Goal: Transaction & Acquisition: Obtain resource

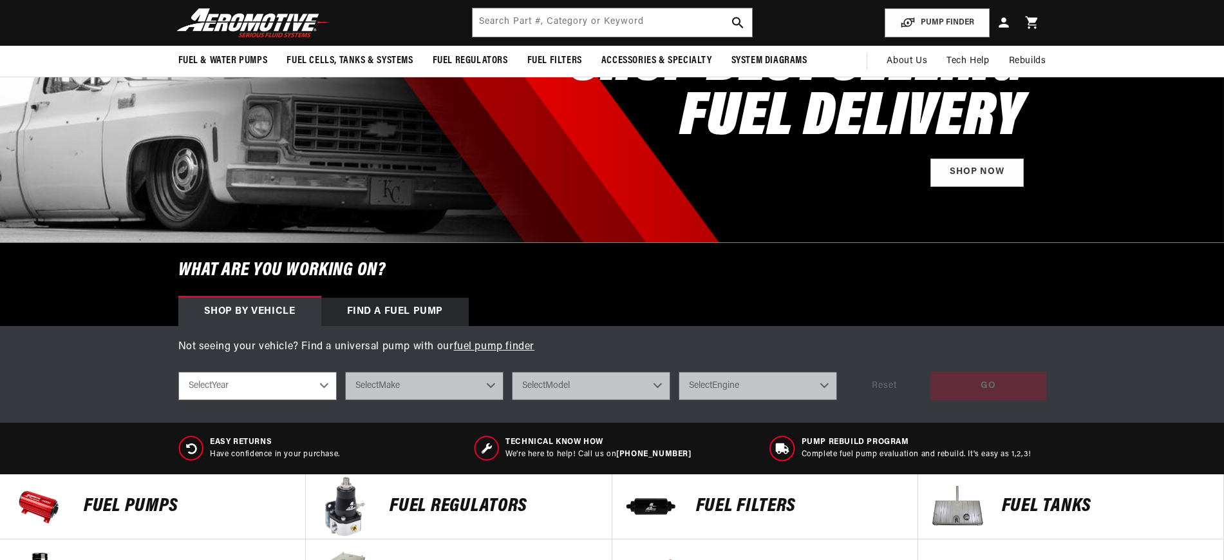
scroll to position [161, 0]
click at [327, 385] on select "Select Year [DATE] 2022 2021 2020 2019 2018 2017 2016 2015 2014 2013 2012 2011 …" at bounding box center [257, 386] width 158 height 28
click at [317, 386] on select "Select Year [DATE] 2022 2021 2020 2019 2018 2017 2016 2015 2014 2013 2012 2011 …" at bounding box center [257, 386] width 158 height 28
select select "1983"
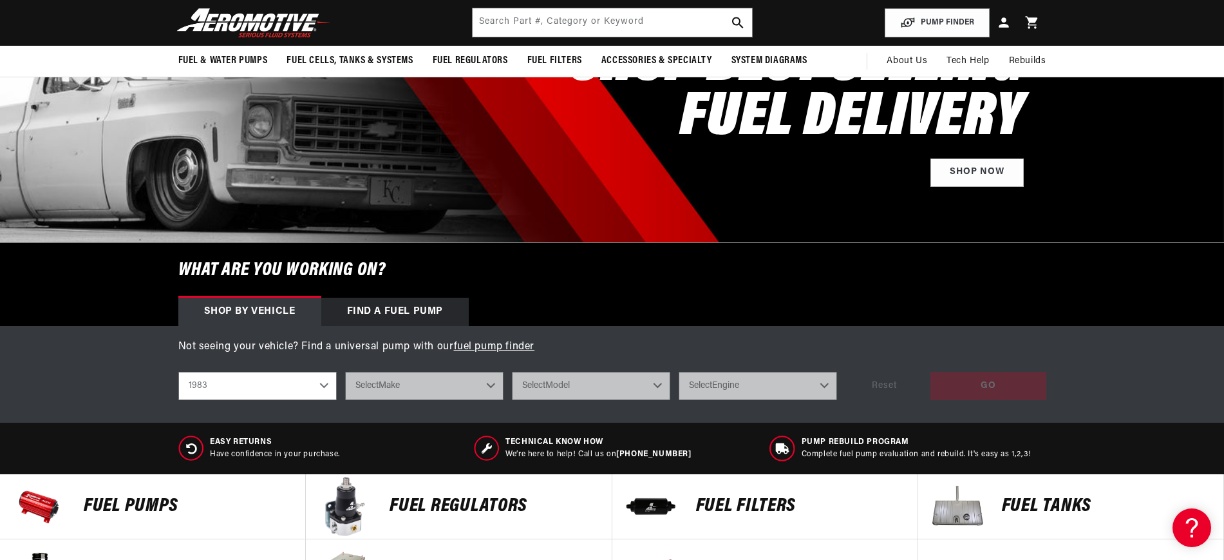
click at [178, 372] on select "Select Year [DATE] 2022 2021 2020 2019 2018 2017 2016 2015 2014 2013 2012 2011 …" at bounding box center [257, 386] width 158 height 28
click at [452, 384] on select "Select Make Buick Chevrolet Oldsmobile [GEOGRAPHIC_DATA]" at bounding box center [424, 386] width 158 height 28
click at [345, 372] on select "Select Make Buick Chevrolet Oldsmobile [GEOGRAPHIC_DATA]" at bounding box center [424, 386] width 158 height 28
click at [325, 384] on select "2023 2022 2021 2020 2019 2018 2017 2016 2015 2014 2013 2012 2011 2010 2009 2008…" at bounding box center [257, 386] width 158 height 28
click at [178, 372] on select "2023 2022 2021 2020 2019 2018 2017 2016 2015 2014 2013 2012 2011 2010 2009 2008…" at bounding box center [257, 386] width 158 height 28
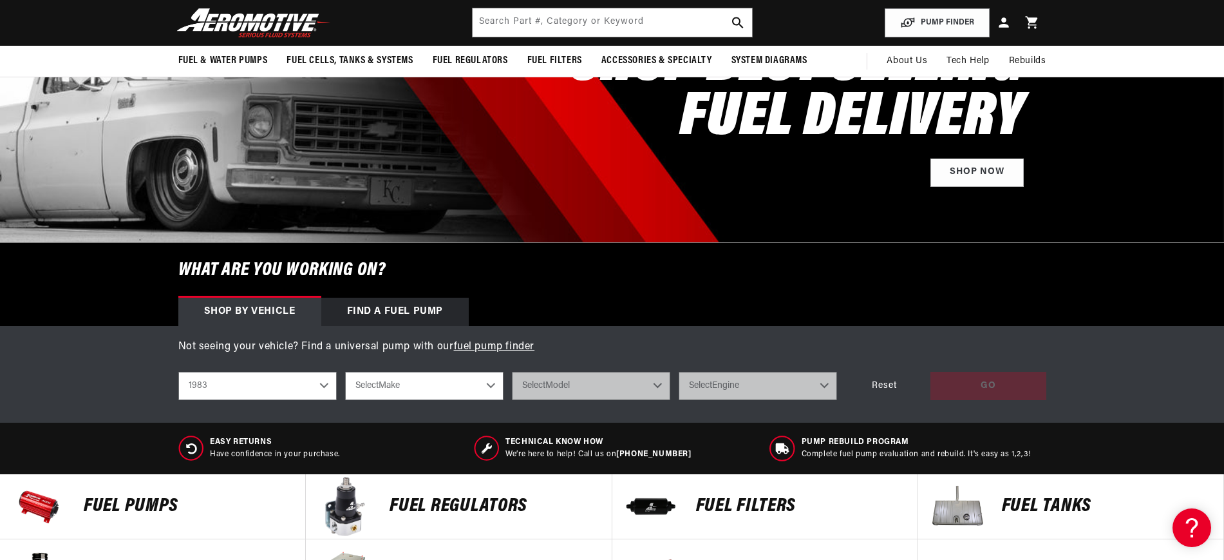
select select "1986"
click at [488, 387] on select "Select Make Buick Chevrolet Chrysler Ford Mazda Mitsubishi Nissan Oldsmobile [G…" at bounding box center [424, 386] width 158 height 28
select select "Ford"
click at [345, 372] on select "Select Make Buick Chevrolet Chrysler Ford Mazda Mitsubishi Nissan Oldsmobile [G…" at bounding box center [424, 386] width 158 height 28
select select "Ford"
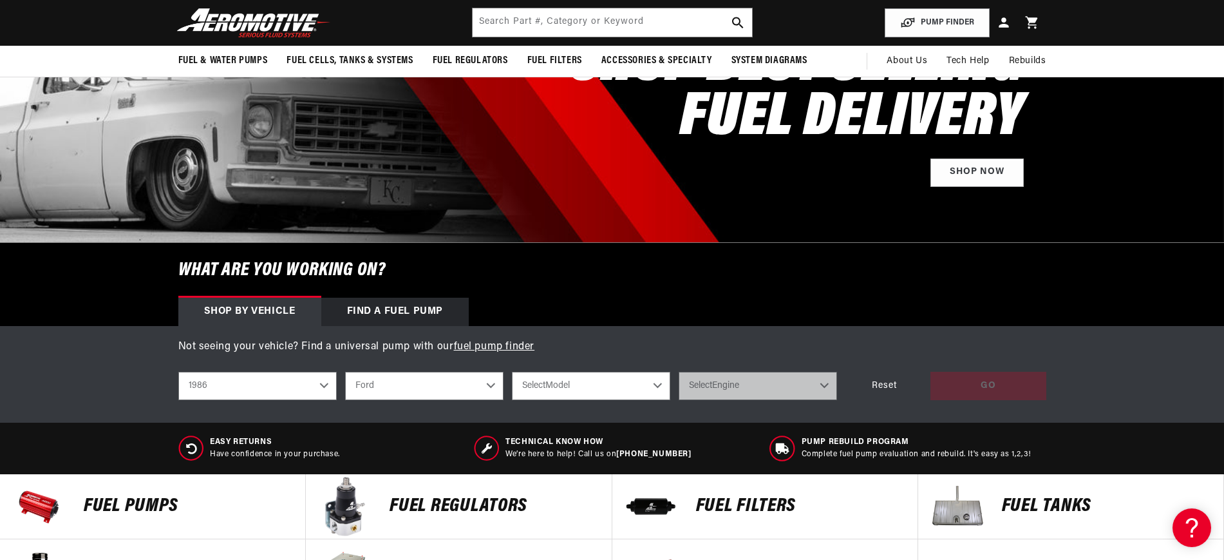
click at [659, 386] on select "Select Model Mustang" at bounding box center [591, 386] width 158 height 28
select select "Mustang"
click at [512, 372] on select "Select Model Mustang" at bounding box center [591, 386] width 158 height 28
select select "Mustang"
click at [812, 383] on select "Select Engine 2.3L 3.8L 5.0L" at bounding box center [758, 386] width 158 height 28
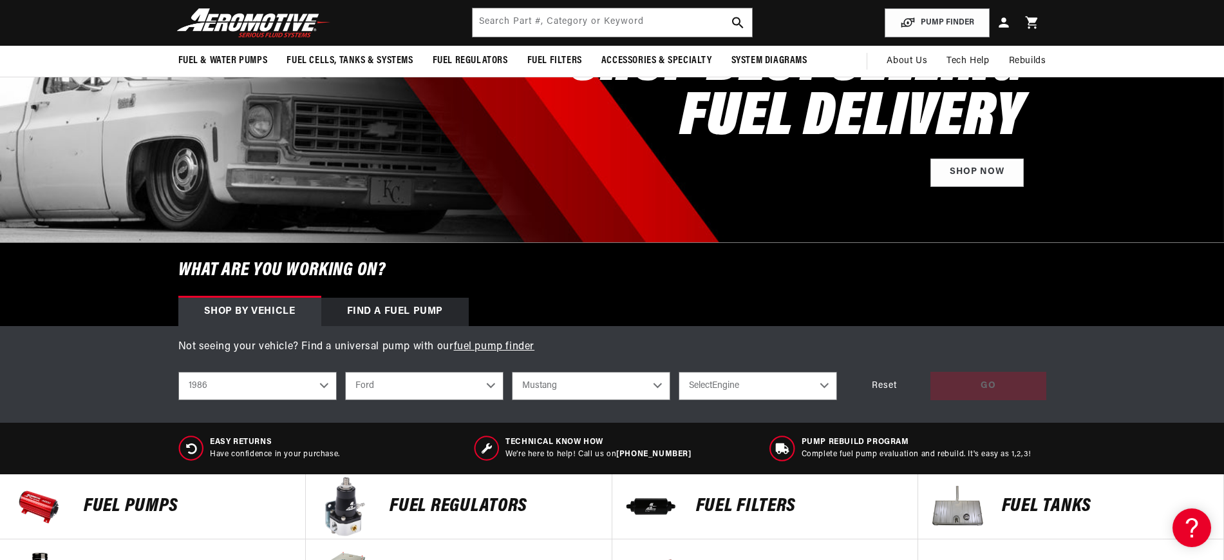
select select "5.0L"
click at [679, 372] on select "Select Engine 2.3L 3.8L 5.0L" at bounding box center [758, 386] width 158 height 28
select select "5.0L"
click at [975, 388] on div "GO" at bounding box center [989, 386] width 116 height 29
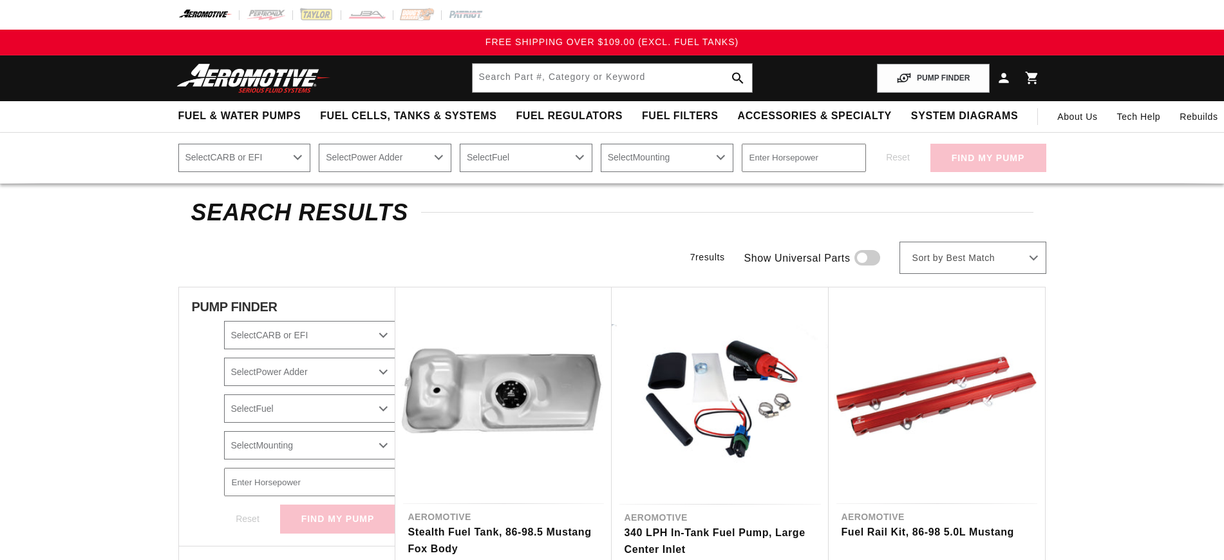
select select "1986"
select select "Ford"
select select "5.0L"
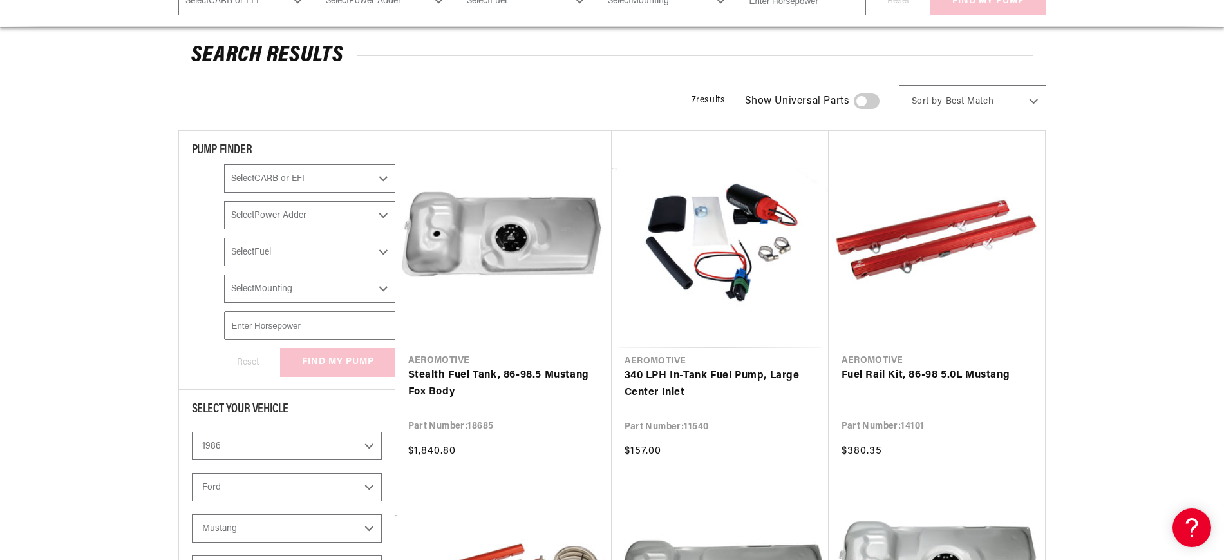
scroll to position [241, 0]
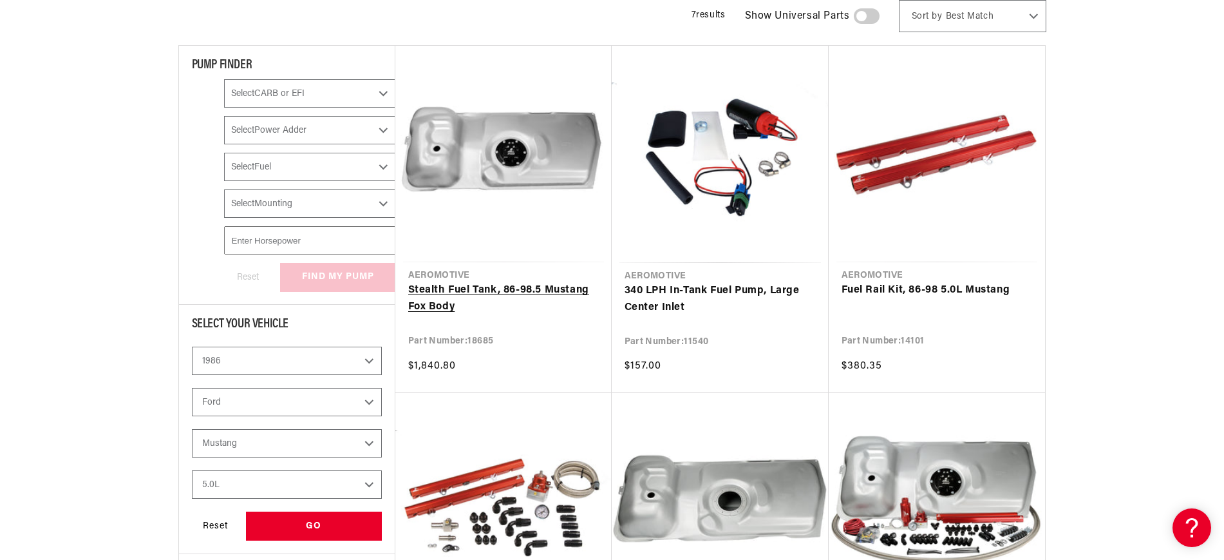
click at [484, 294] on link "Stealth Fuel Tank, 86-98.5 Mustang Fox Body" at bounding box center [503, 298] width 191 height 33
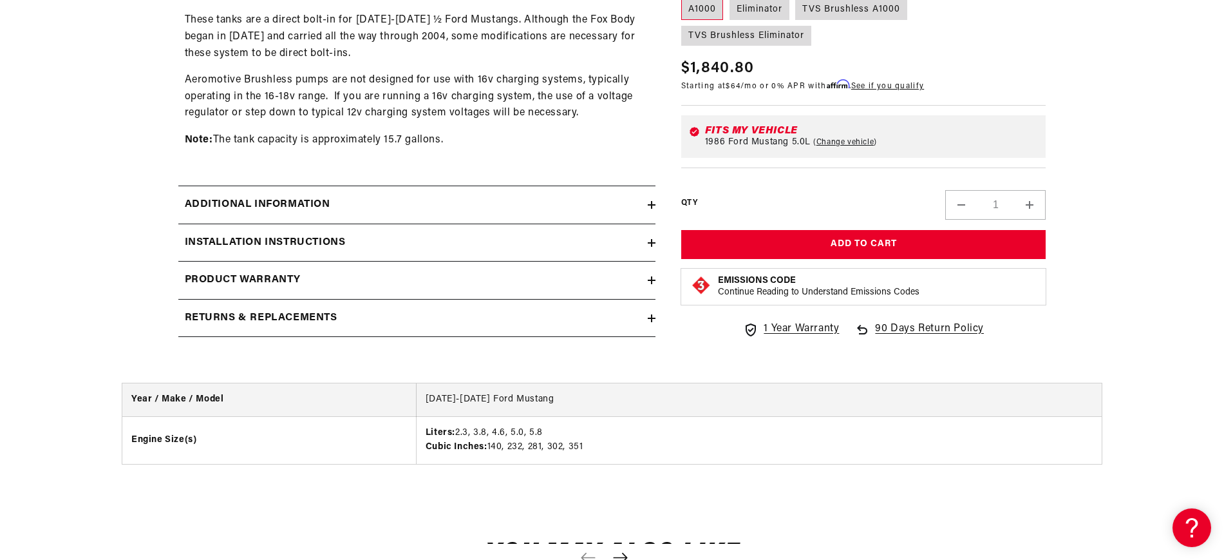
scroll to position [966, 0]
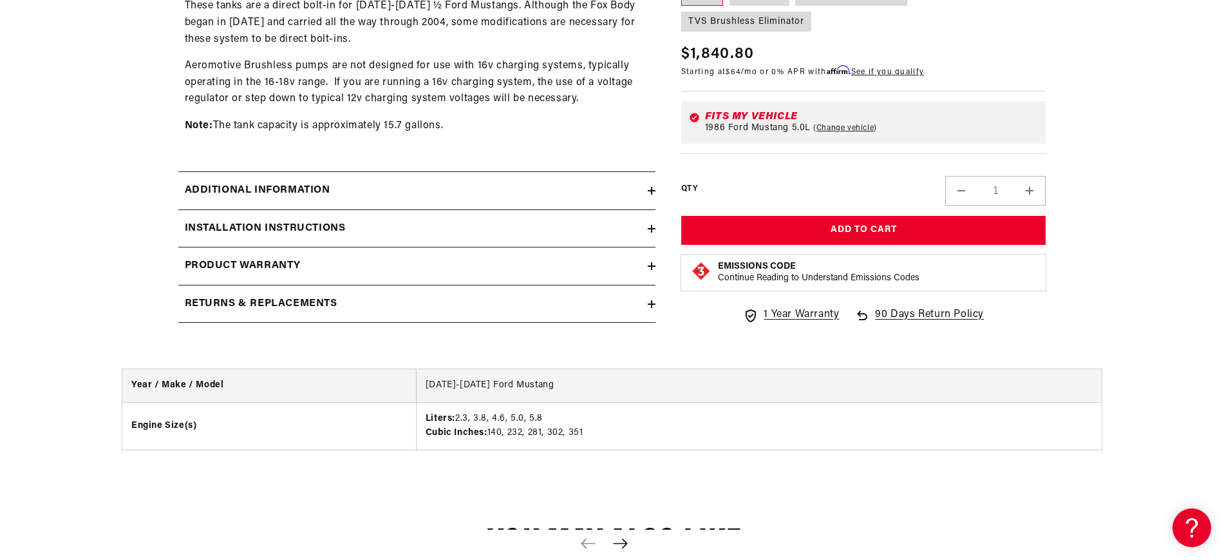
click at [328, 185] on h2 "Additional information" at bounding box center [258, 190] width 146 height 17
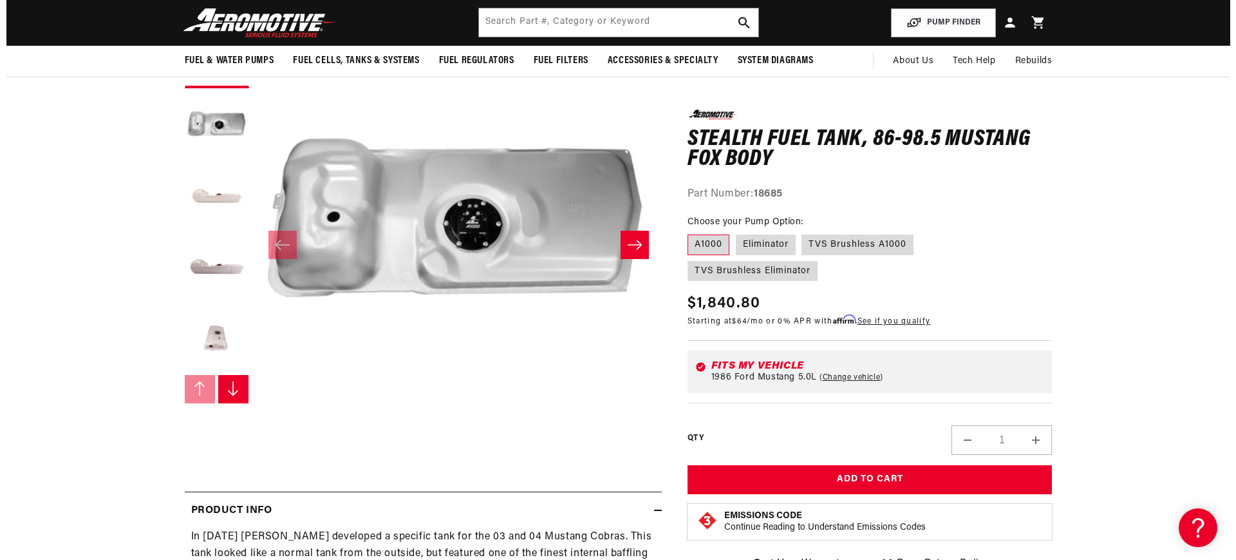
scroll to position [0, 0]
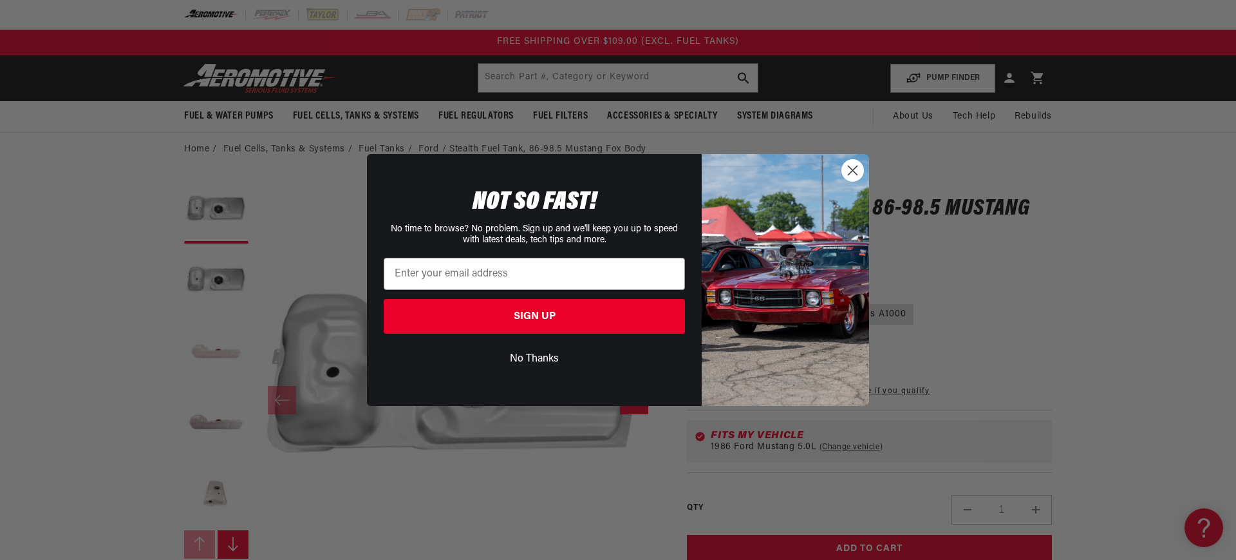
click at [852, 166] on circle "Close dialog" at bounding box center [852, 170] width 21 height 21
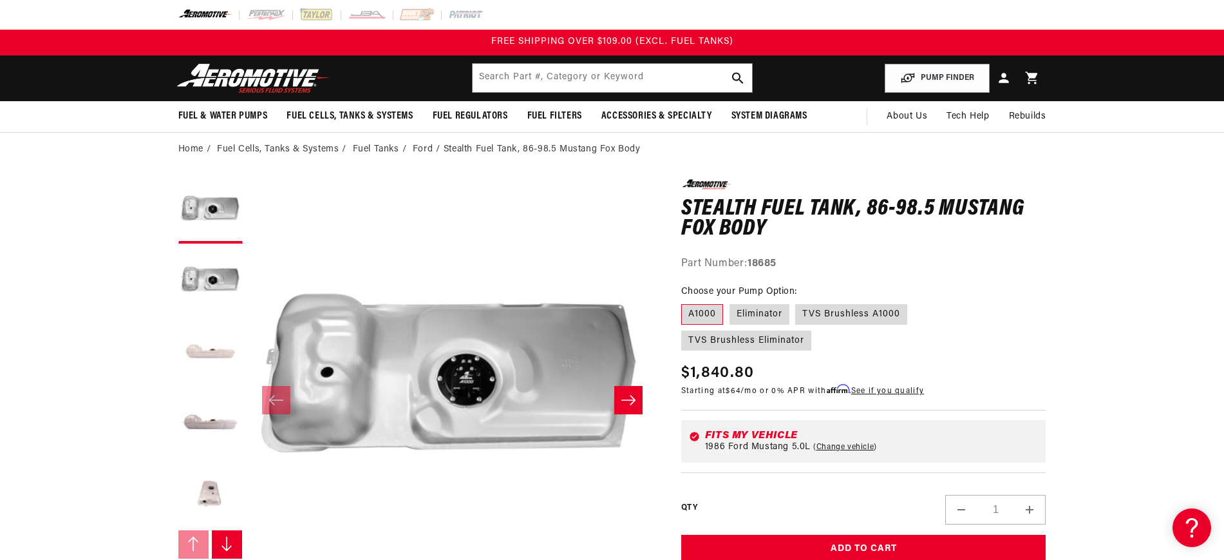
drag, startPoint x: 1233, startPoint y: 0, endPoint x: 437, endPoint y: 375, distance: 880.4
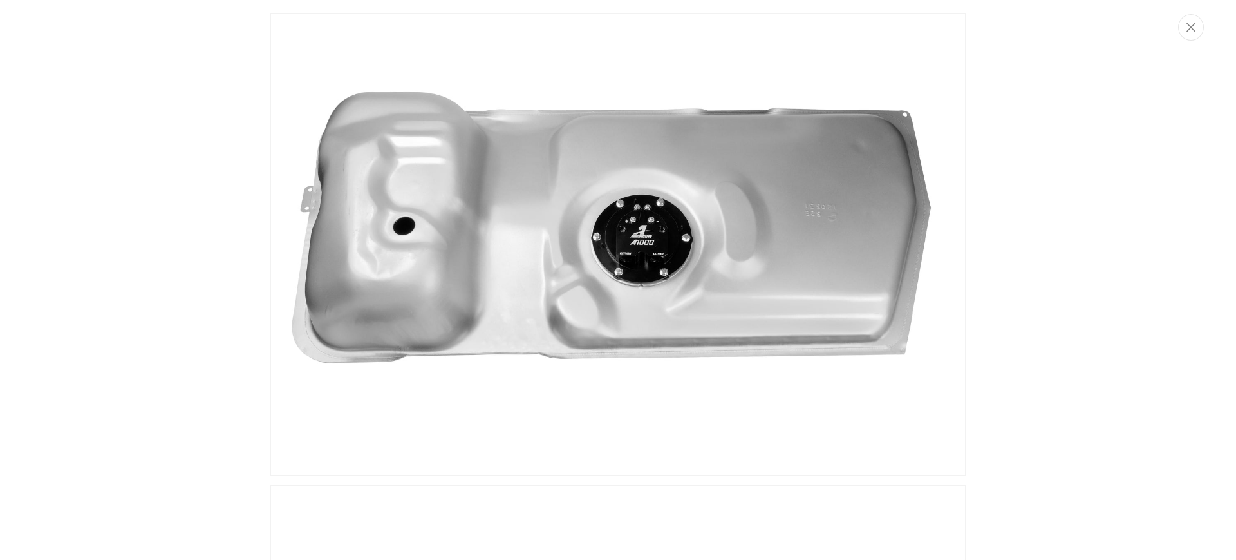
click at [645, 247] on img "Media gallery" at bounding box center [618, 244] width 696 height 462
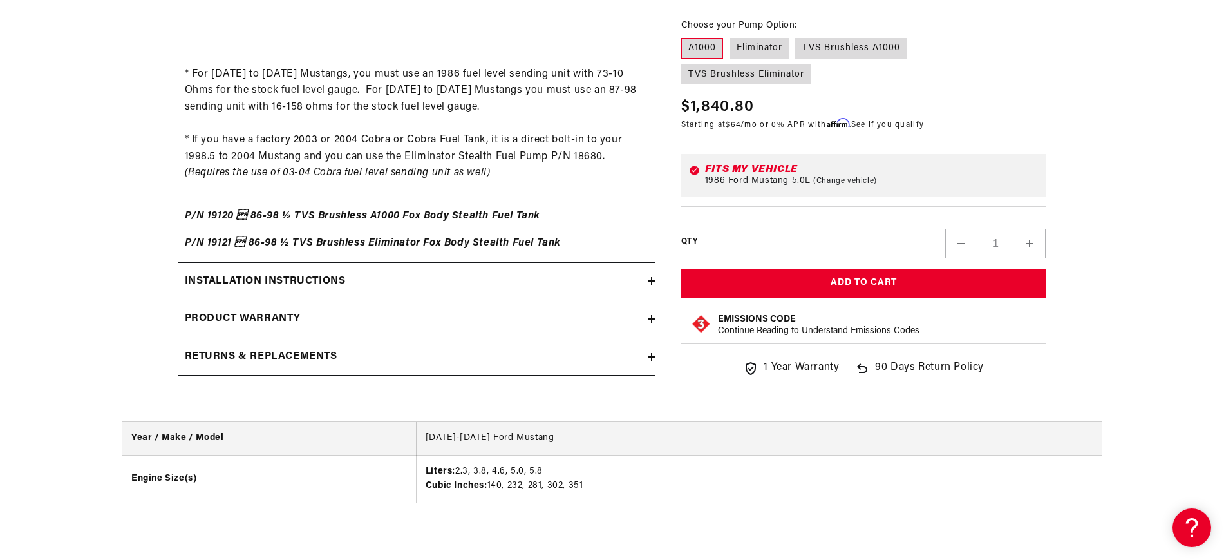
scroll to position [2157, 0]
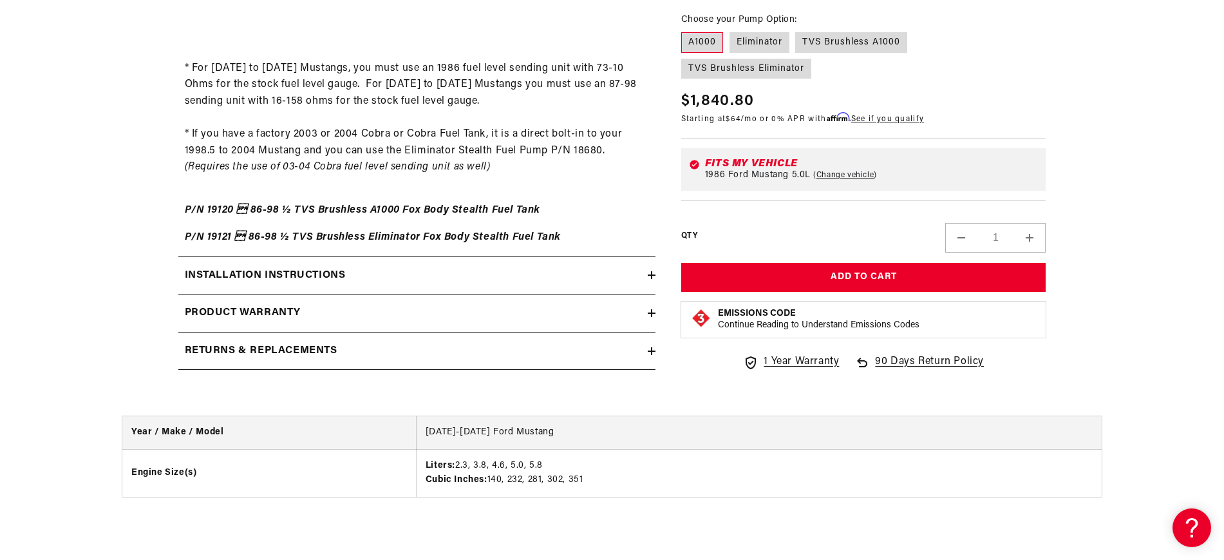
click at [651, 271] on icon at bounding box center [652, 275] width 8 height 8
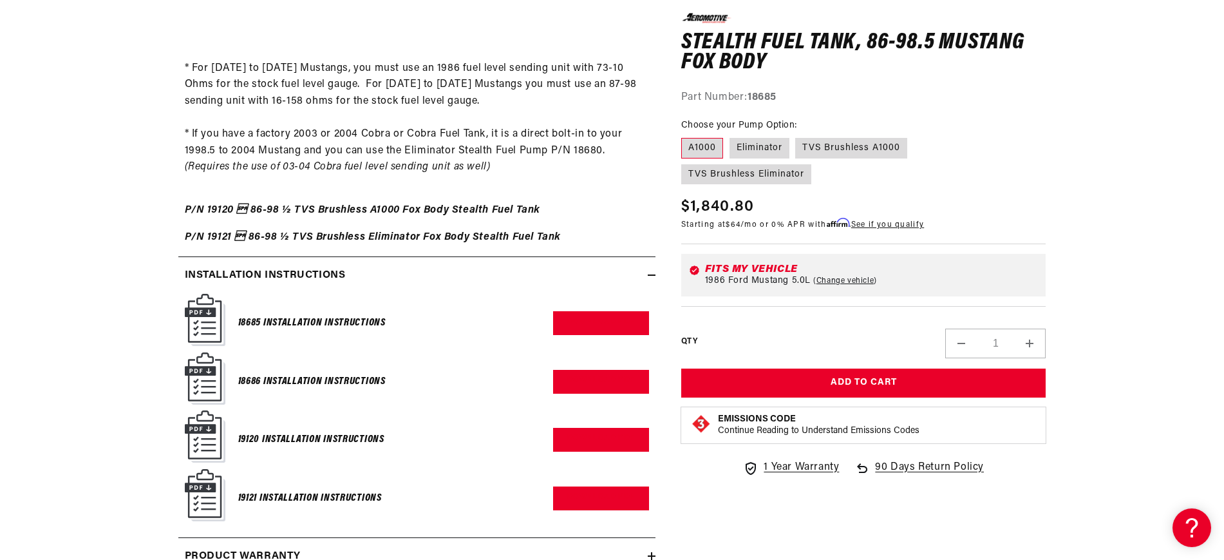
click at [204, 323] on img at bounding box center [205, 320] width 41 height 52
click at [627, 324] on link "Download PDF" at bounding box center [601, 323] width 96 height 24
click at [592, 382] on link "Download PDF" at bounding box center [601, 382] width 96 height 24
click at [615, 435] on link "Download PDF" at bounding box center [601, 440] width 96 height 24
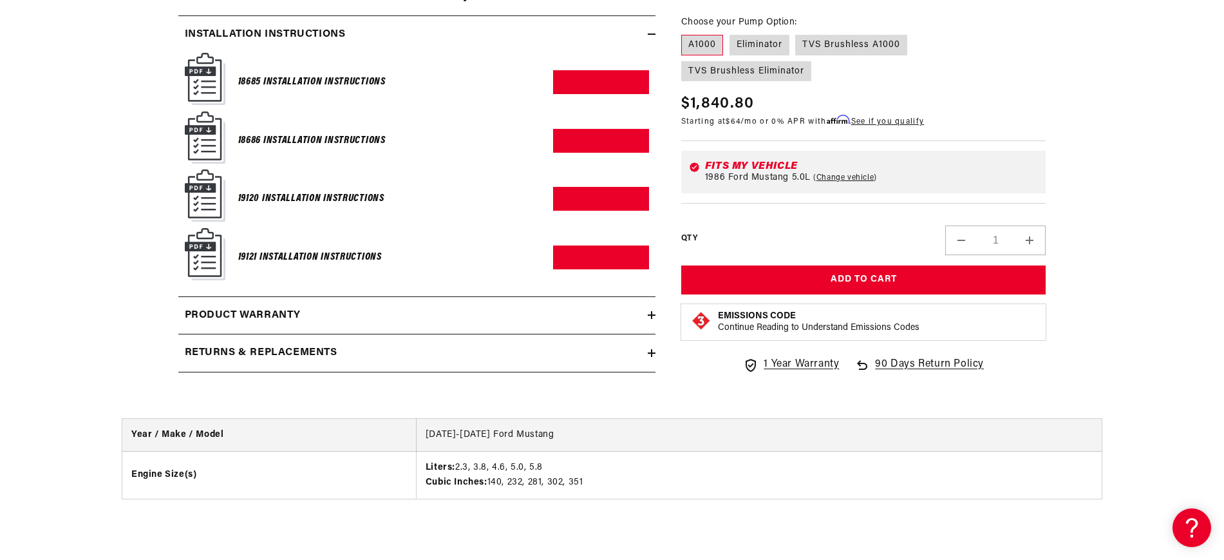
scroll to position [2398, 0]
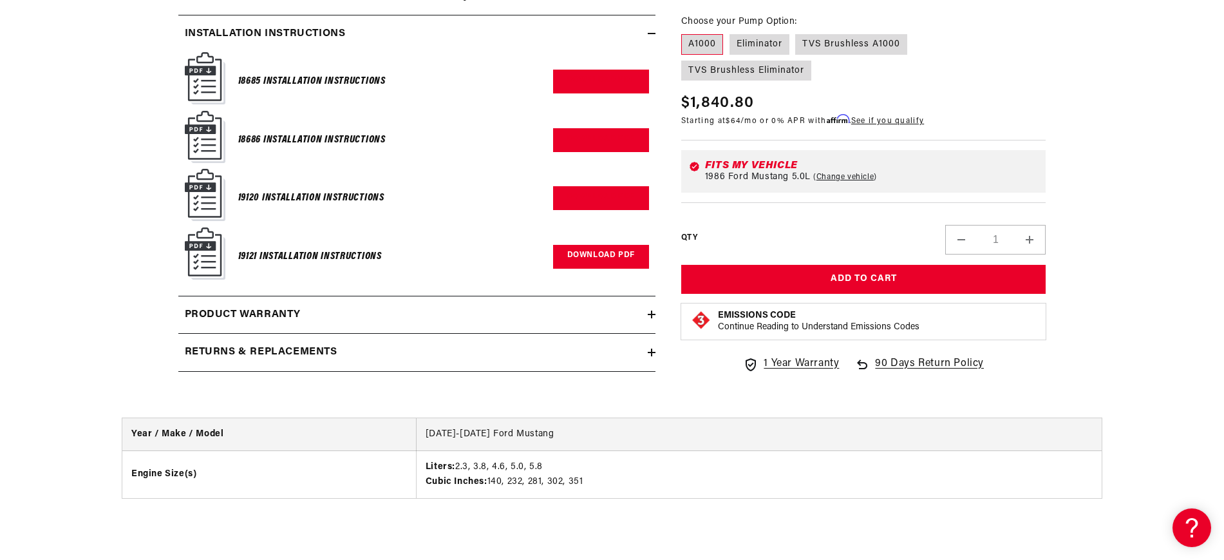
click at [614, 257] on link "Download PDF" at bounding box center [601, 257] width 96 height 24
